Goal: Transaction & Acquisition: Purchase product/service

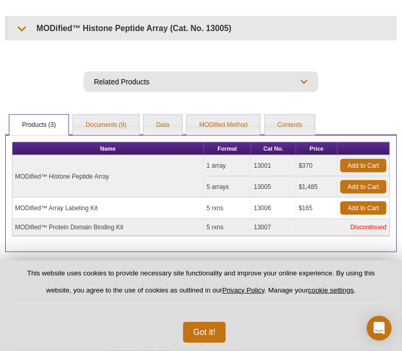
scroll to position [489, 0]
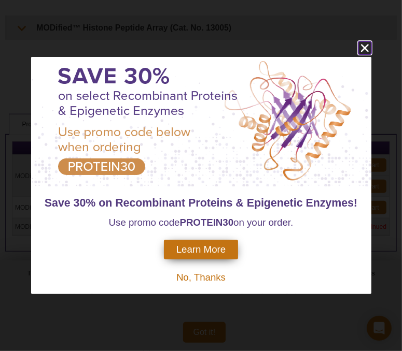
click at [362, 45] on icon "close" at bounding box center [364, 48] width 8 height 8
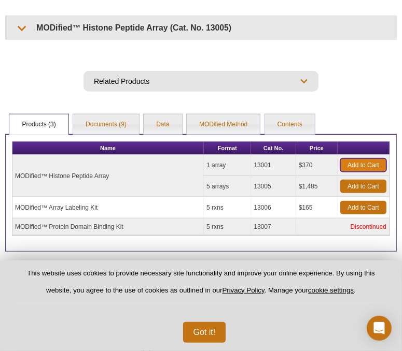
click at [374, 159] on link "Add to Cart" at bounding box center [363, 165] width 46 height 13
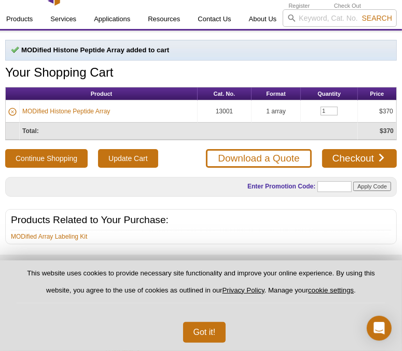
scroll to position [31, 0]
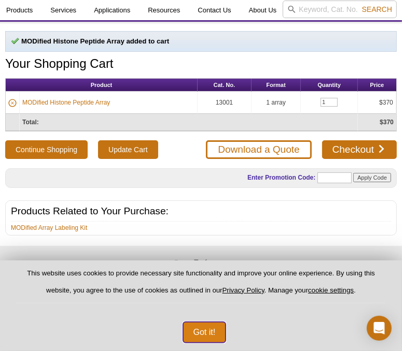
click at [209, 339] on button "Got it!" at bounding box center [204, 332] width 43 height 21
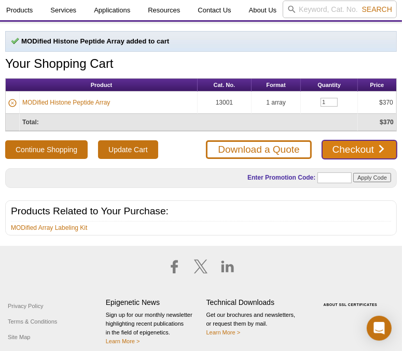
click at [359, 144] on link "Checkout" at bounding box center [359, 149] width 75 height 19
